Goal: Transaction & Acquisition: Purchase product/service

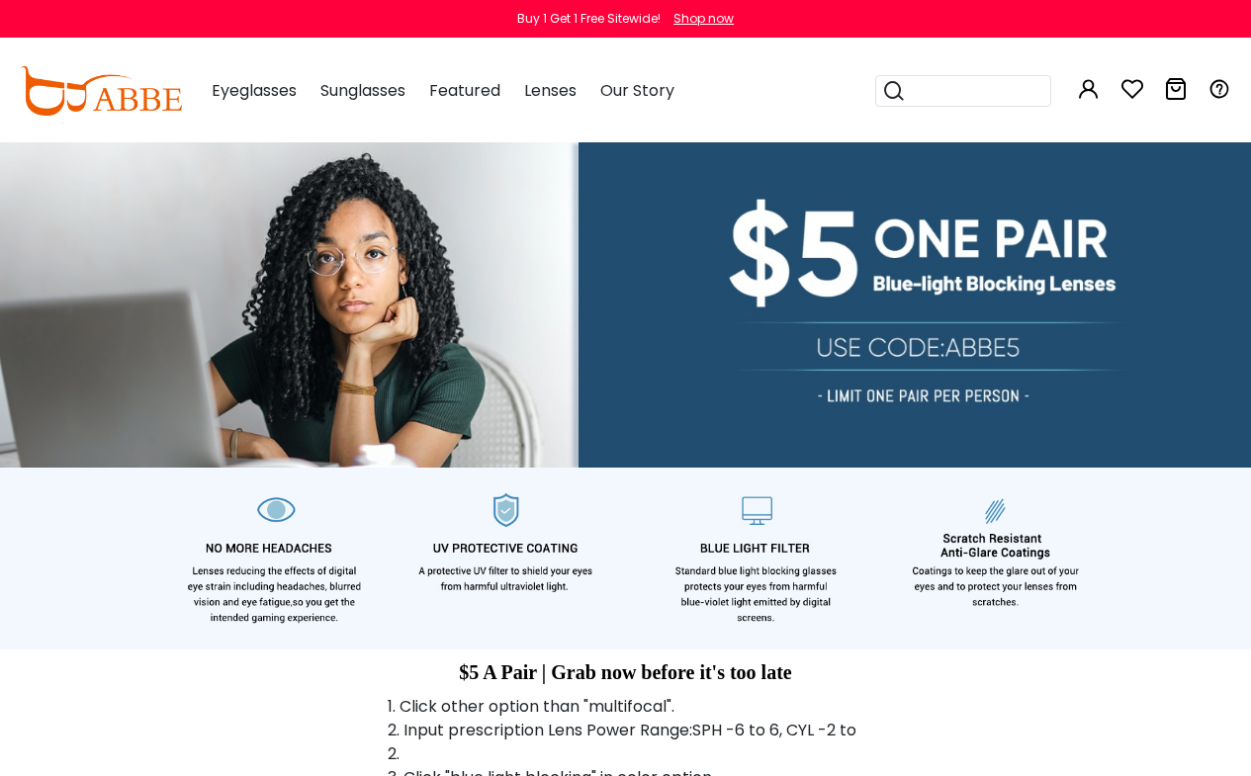
click at [703, 19] on div "Shop now" at bounding box center [703, 19] width 60 height 18
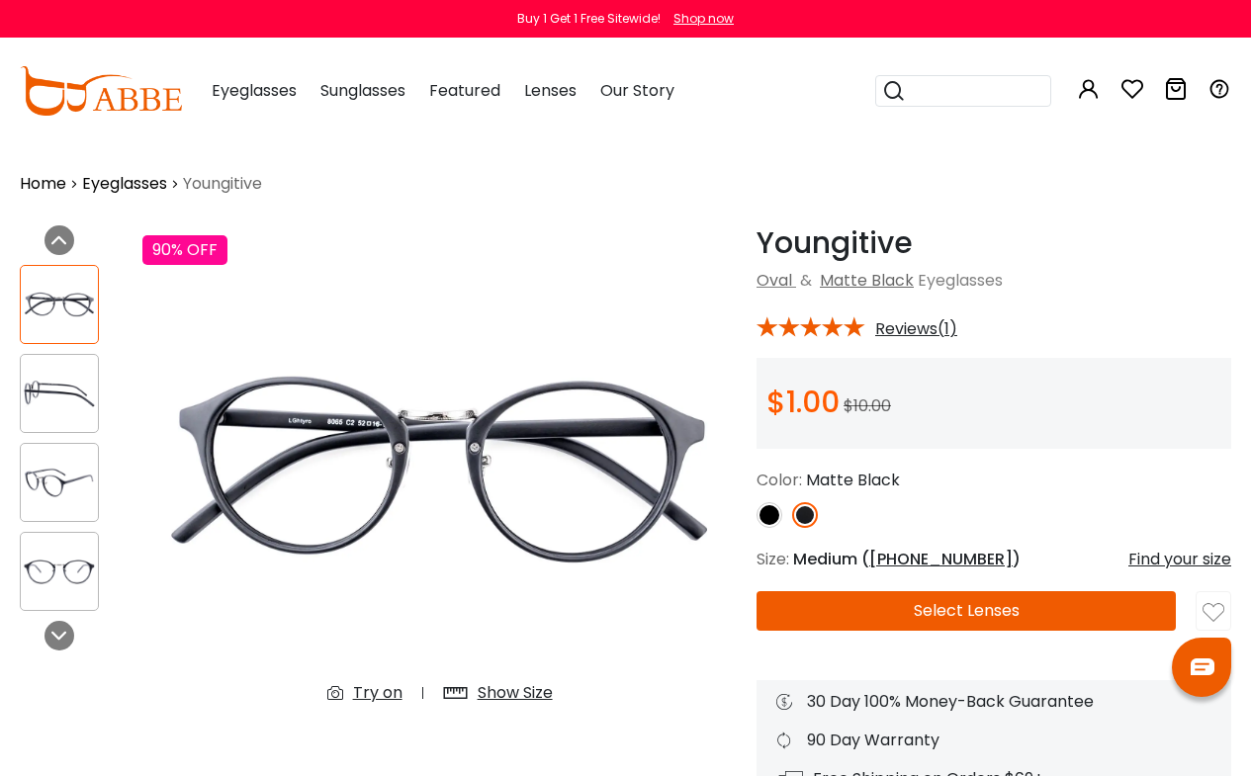
click at [966, 611] on button "Select Lenses" at bounding box center [965, 611] width 419 height 40
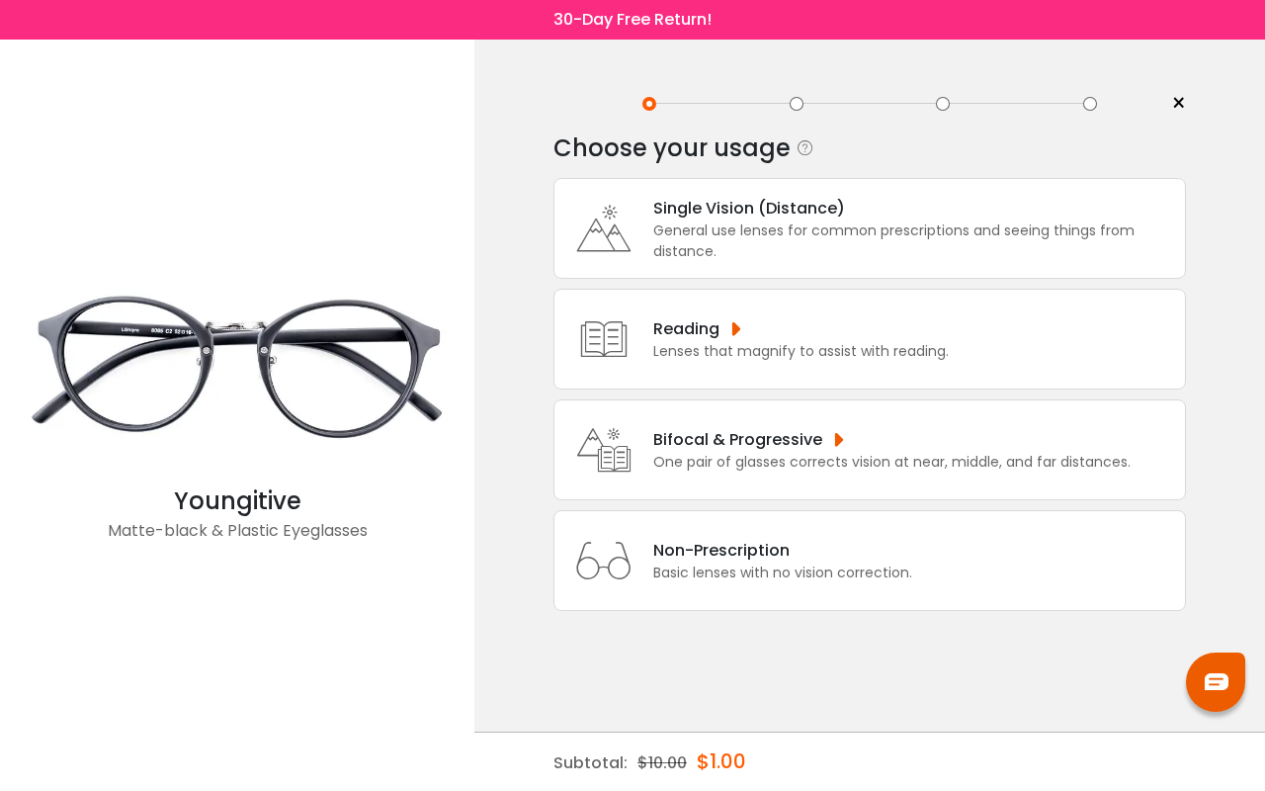
click at [914, 208] on div "Single Vision (Distance)" at bounding box center [914, 208] width 522 height 25
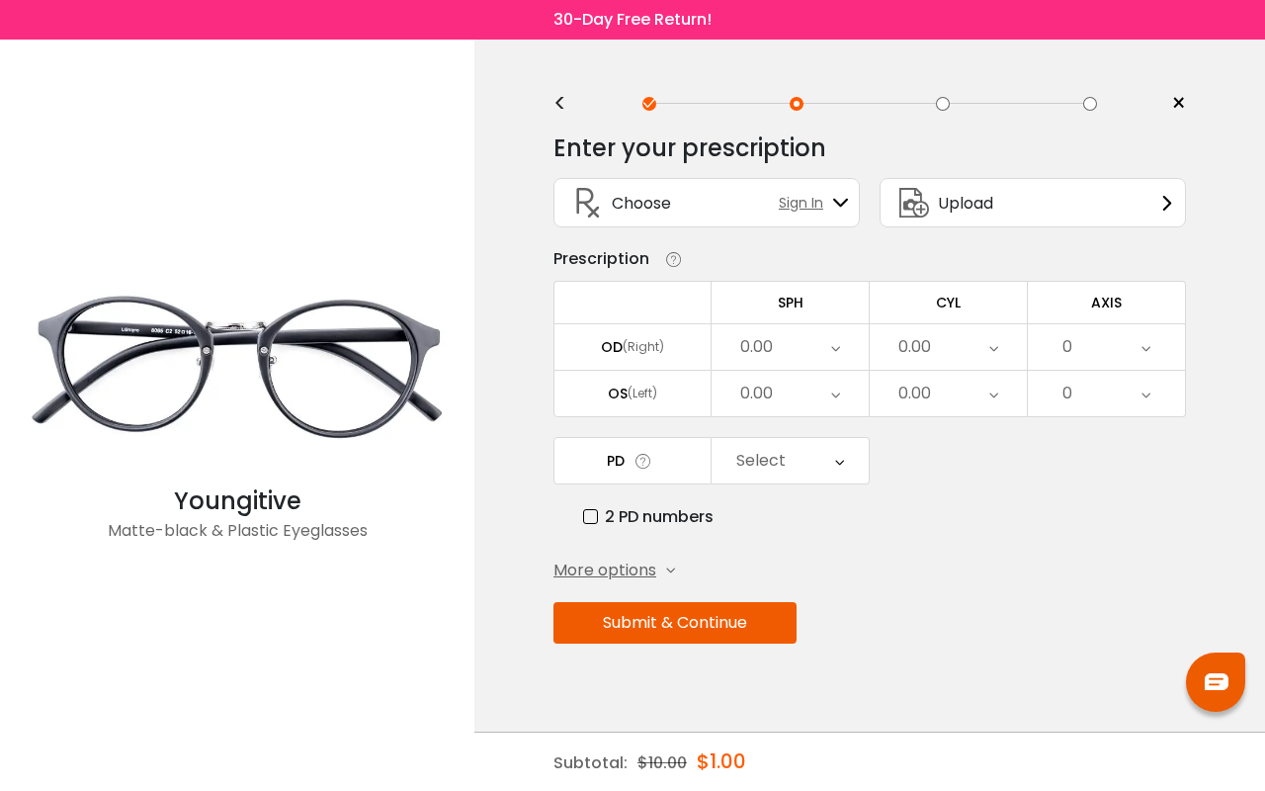
click at [1067, 347] on div "0" at bounding box center [1068, 347] width 10 height 40
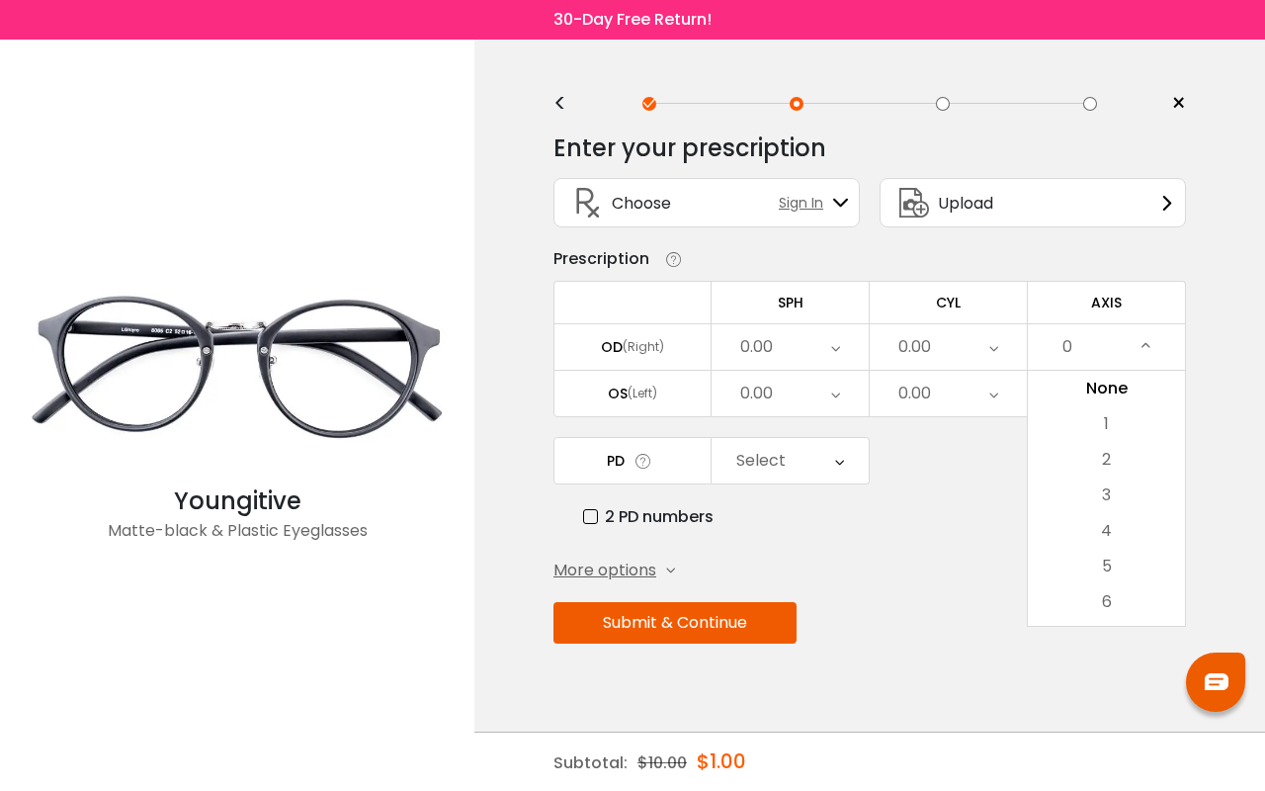
click at [948, 347] on div "0.00" at bounding box center [948, 346] width 157 height 45
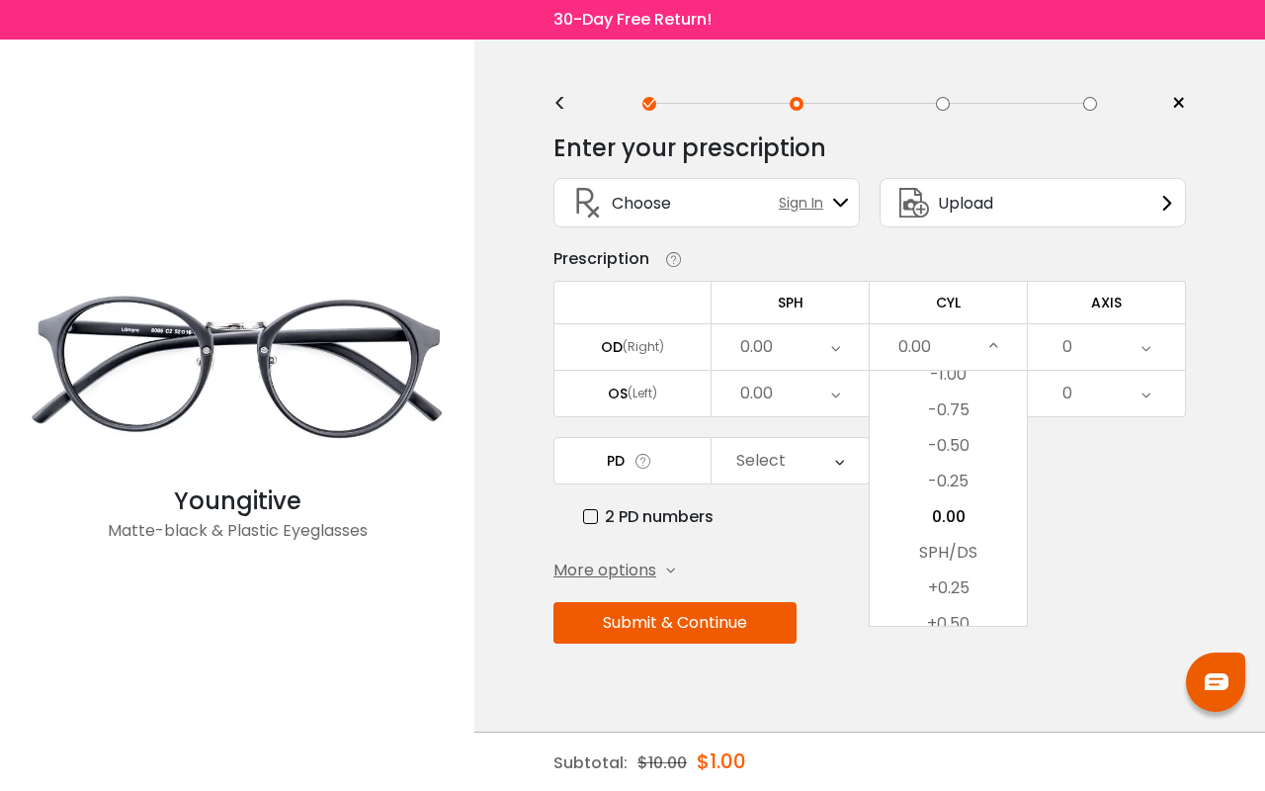
click at [948, 395] on li "-0.75" at bounding box center [948, 410] width 157 height 36
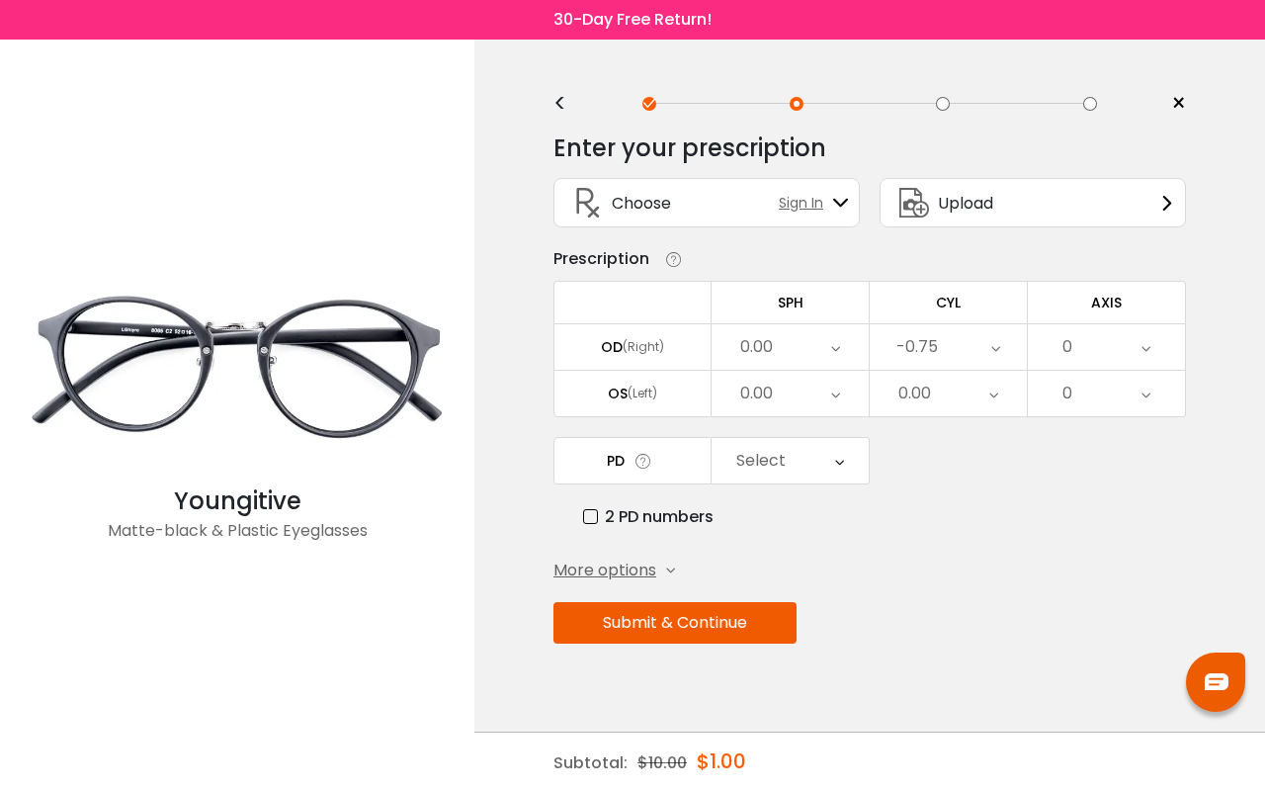
click at [1106, 393] on div "0" at bounding box center [1106, 393] width 157 height 45
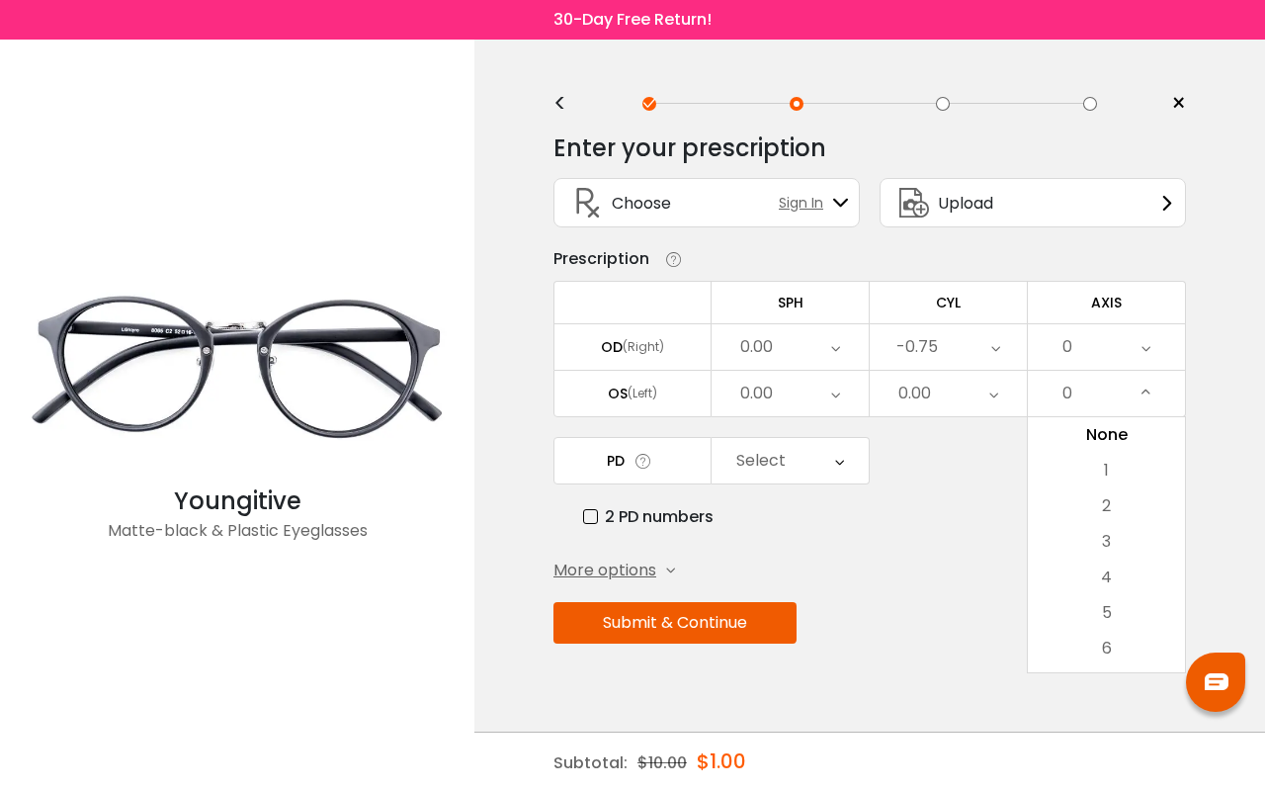
click at [790, 461] on div "Select" at bounding box center [790, 460] width 157 height 45
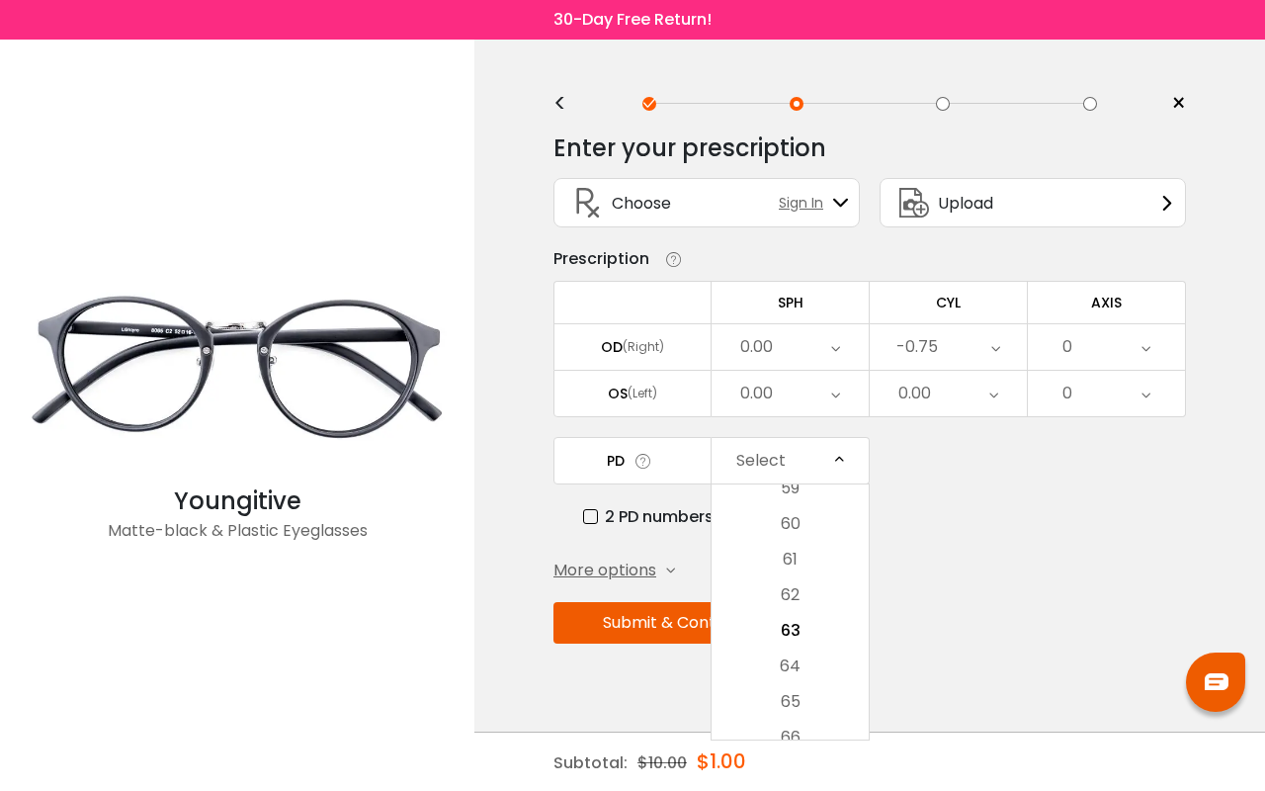
click at [790, 612] on li "62" at bounding box center [790, 595] width 157 height 36
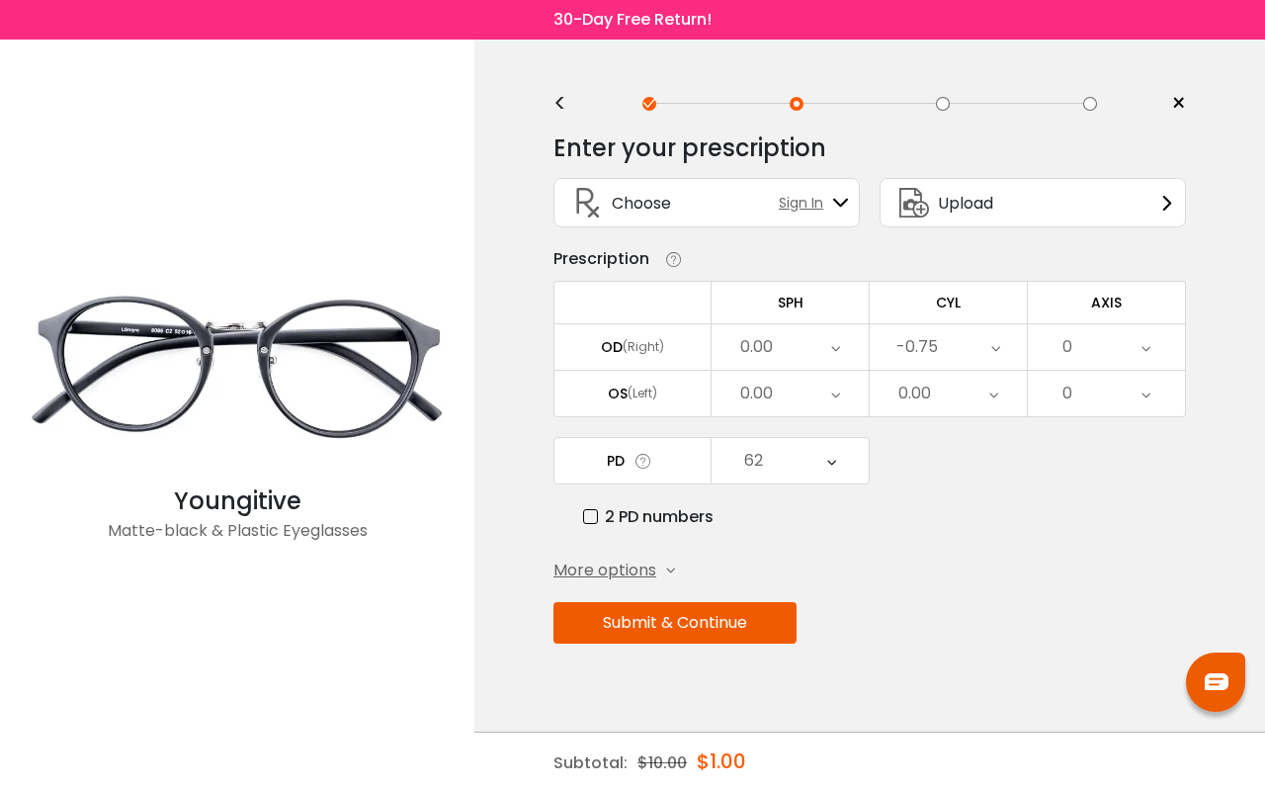
click at [677, 623] on button "Submit & Continue" at bounding box center [675, 623] width 243 height 42
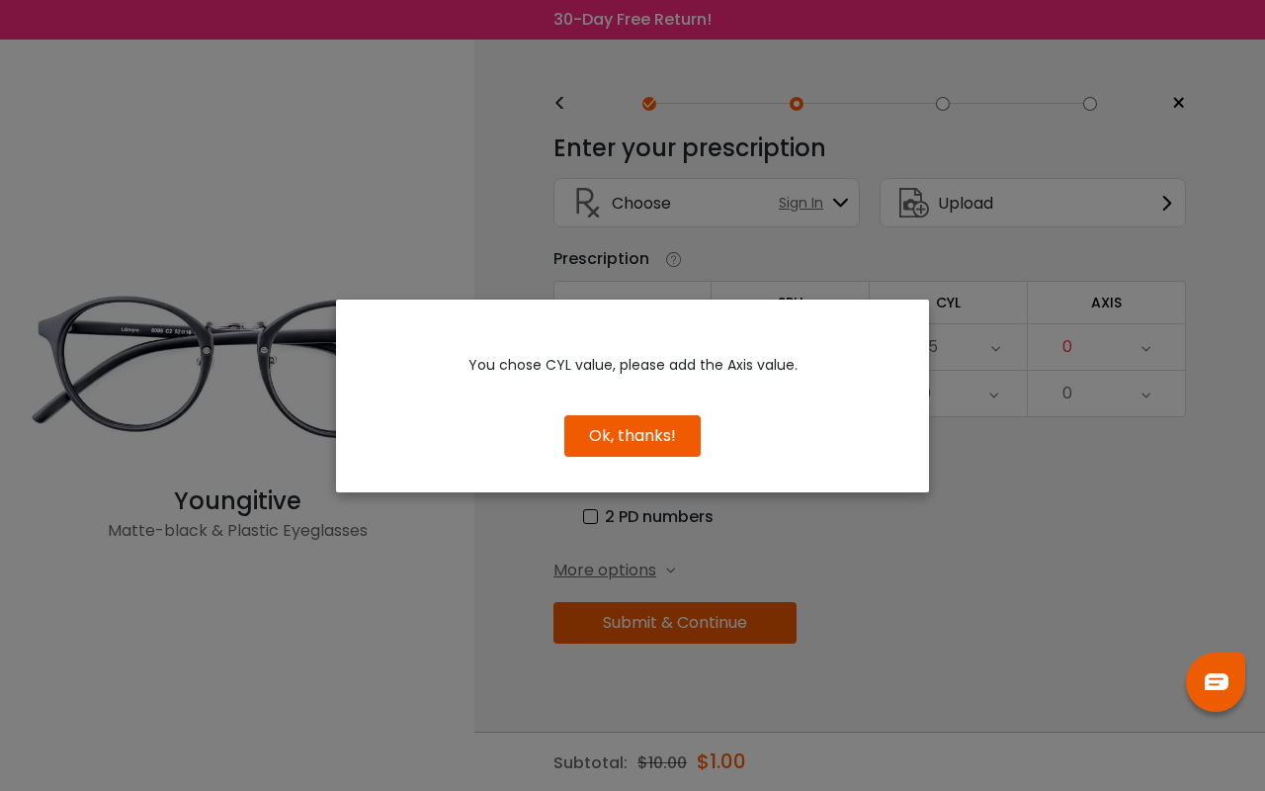
click at [870, 430] on div "Ok, thanks!" at bounding box center [633, 425] width 562 height 61
